Goal: Check status

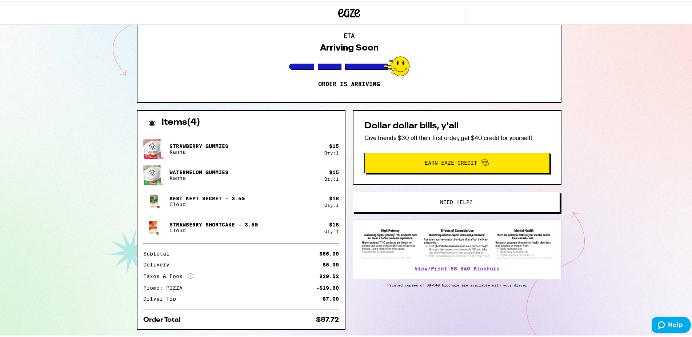
scroll to position [37, 0]
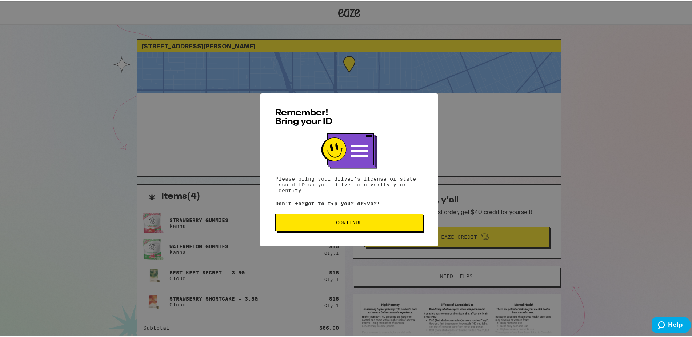
click at [321, 228] on button "Continue" at bounding box center [349, 220] width 148 height 17
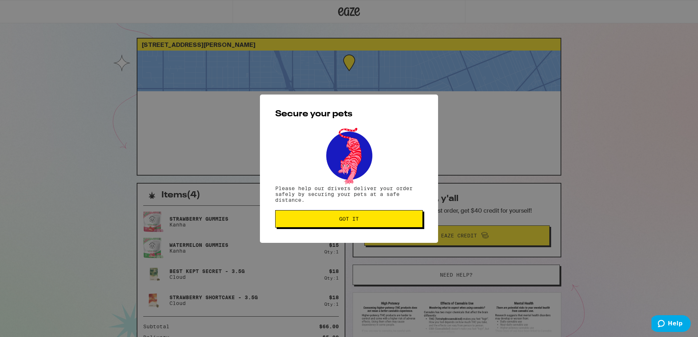
click at [324, 223] on button "Got it" at bounding box center [349, 218] width 148 height 17
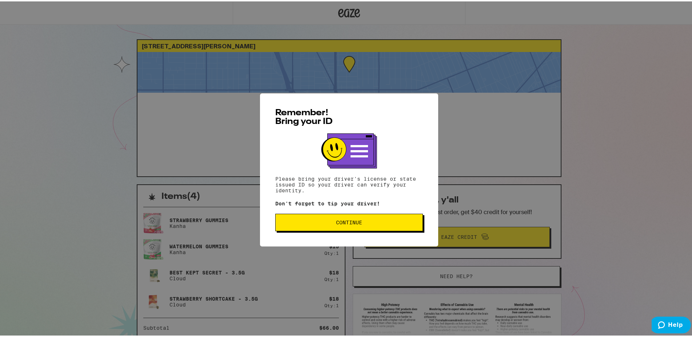
click at [511, 130] on div "Remember! Bring your ID Please bring your driver's license or state issued ID s…" at bounding box center [349, 168] width 698 height 337
